Goal: Subscribe to service/newsletter

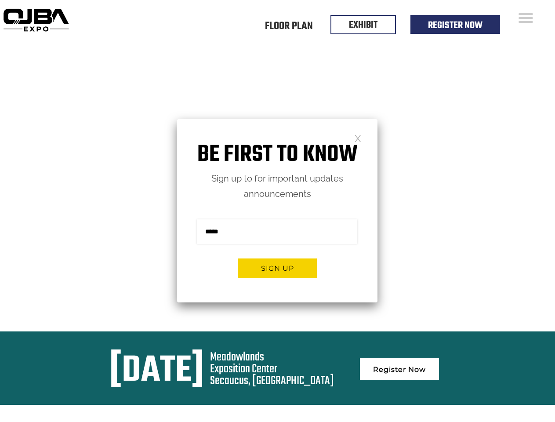
click at [277, 211] on form "Sign me up for the newsletter! ******* Sign up" at bounding box center [277, 252] width 200 height 101
click at [277, 268] on button "Sign up" at bounding box center [277, 268] width 79 height 20
click at [277, 211] on form "Sign me up for the newsletter! ******* Sign up" at bounding box center [277, 252] width 200 height 101
click at [277, 268] on button "Sign up" at bounding box center [277, 268] width 79 height 20
